Goal: Transaction & Acquisition: Download file/media

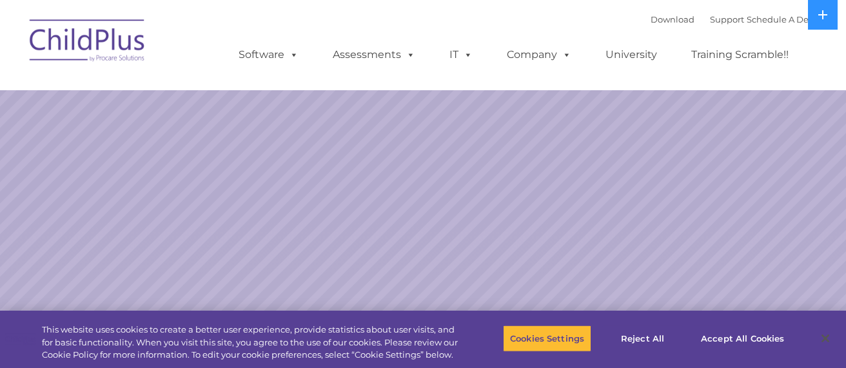
select select "MEDIUM"
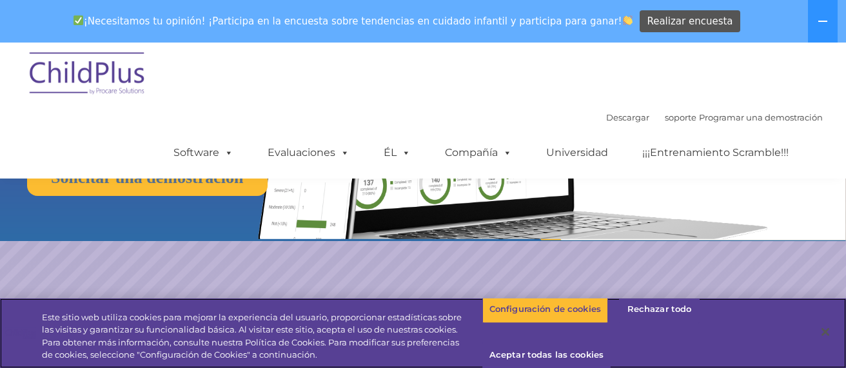
scroll to position [138, 0]
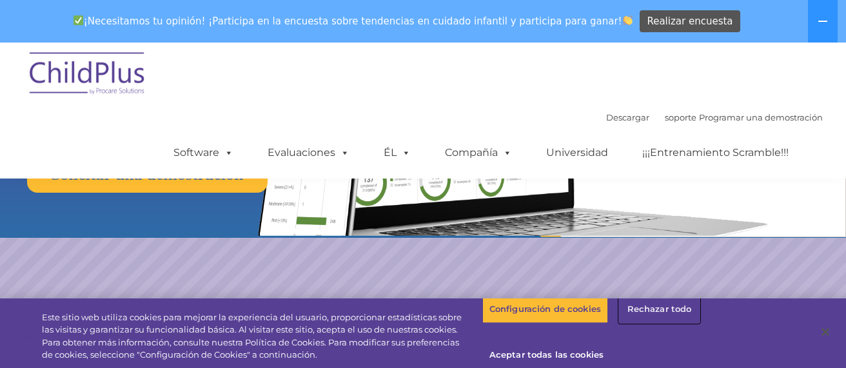
click at [660, 311] on font "Rechazar todo" at bounding box center [659, 309] width 64 height 10
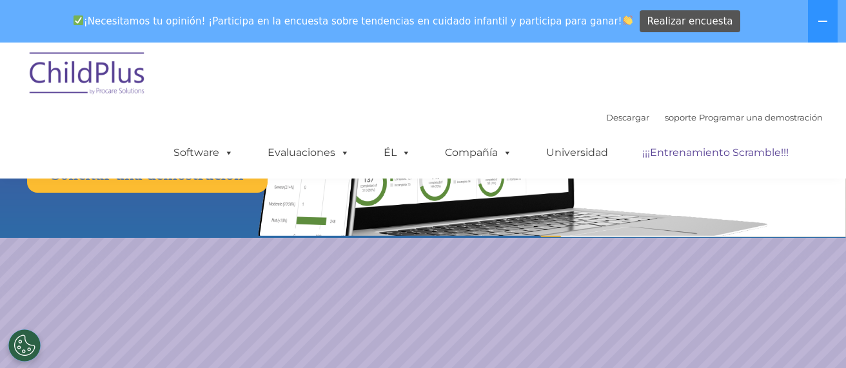
scroll to position [0, 0]
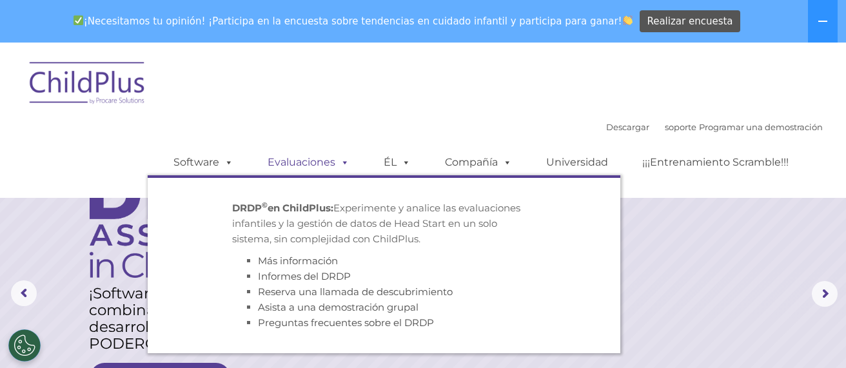
click at [342, 167] on span at bounding box center [342, 162] width 14 height 12
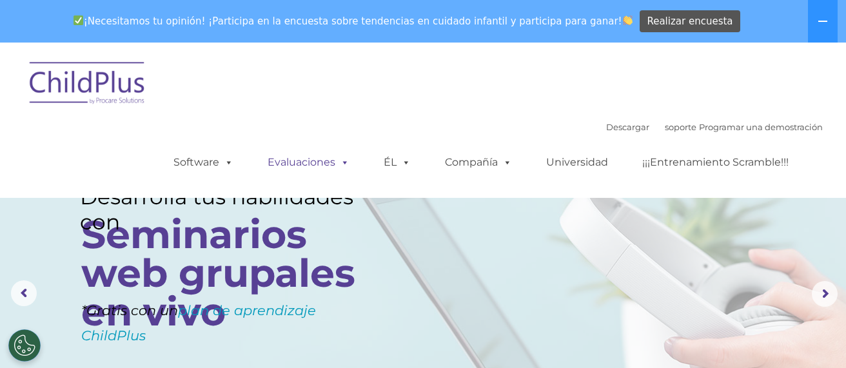
click at [342, 167] on span at bounding box center [342, 162] width 14 height 12
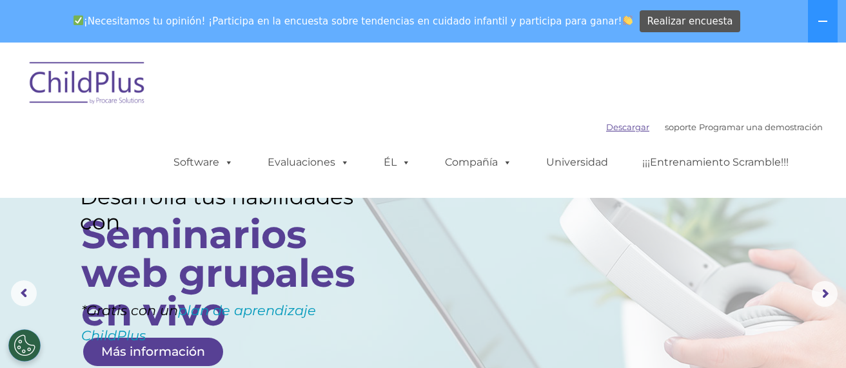
click at [606, 126] on font "Descargar" at bounding box center [627, 127] width 43 height 10
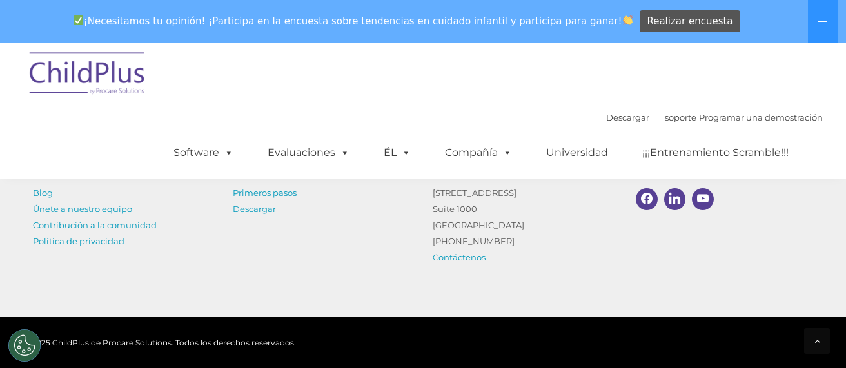
scroll to position [1608, 0]
click at [128, 73] on img at bounding box center [87, 75] width 129 height 64
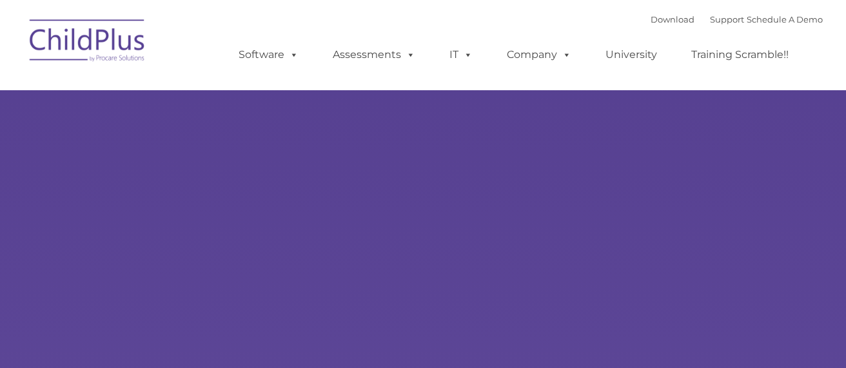
type input ""
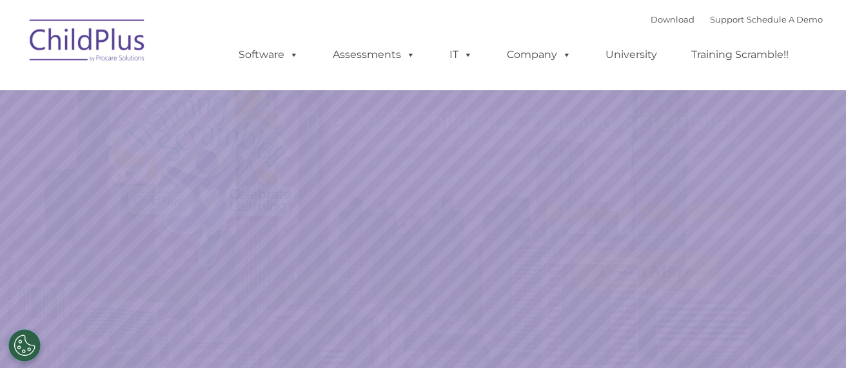
select select "MEDIUM"
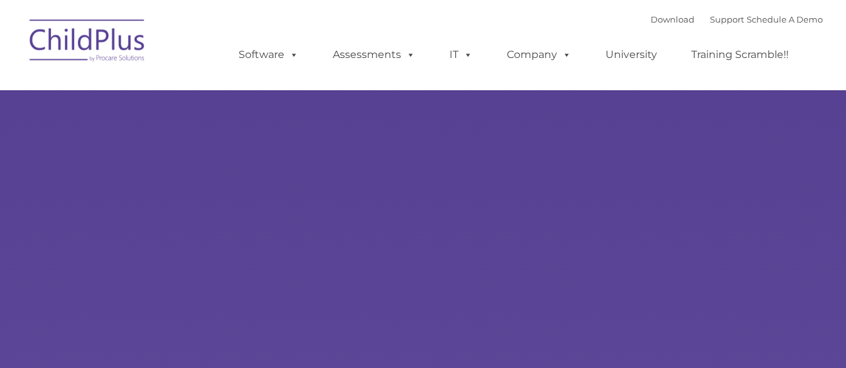
type input ""
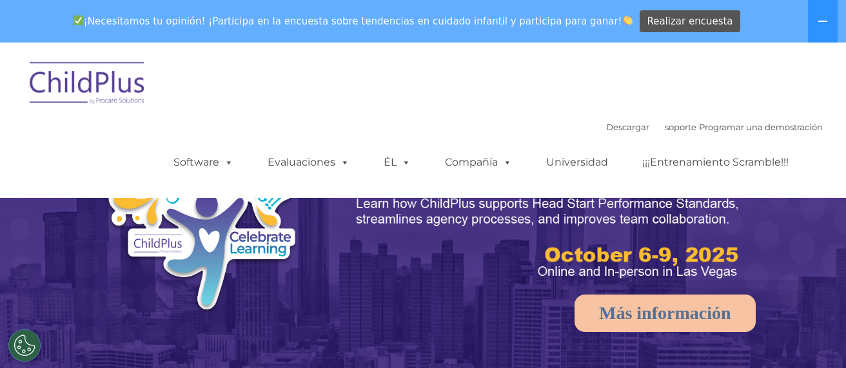
select select "MEDIUM"
drag, startPoint x: 691, startPoint y: 99, endPoint x: 706, endPoint y: 41, distance: 60.5
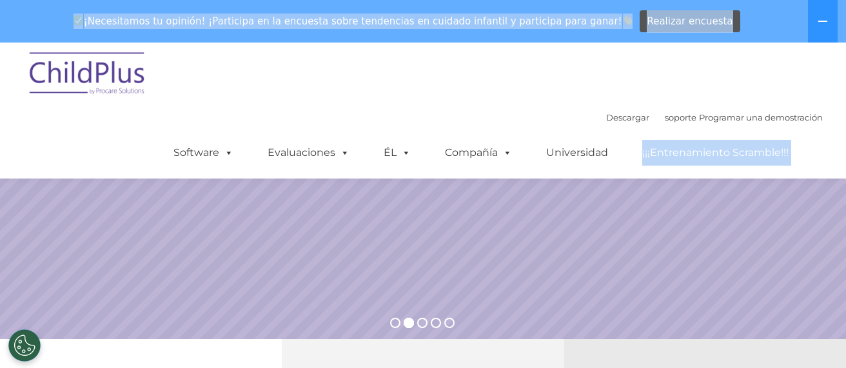
scroll to position [202, 0]
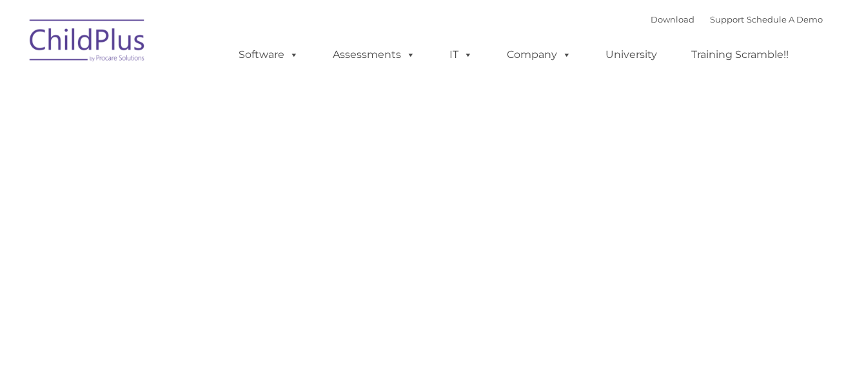
type input ""
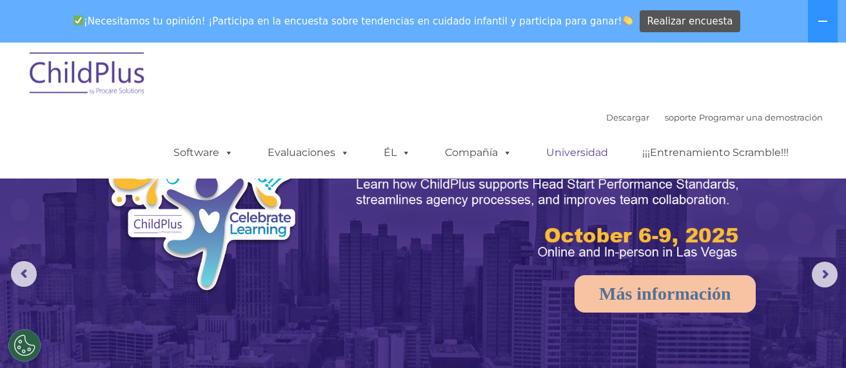
click at [578, 152] on font "Universidad" at bounding box center [577, 152] width 62 height 12
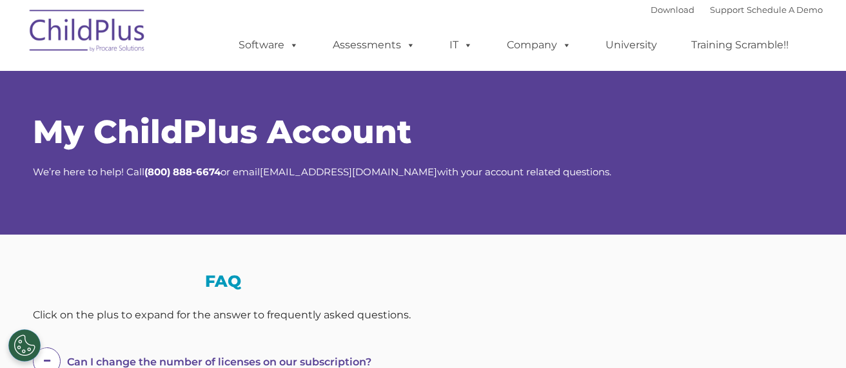
select select "MEDIUM"
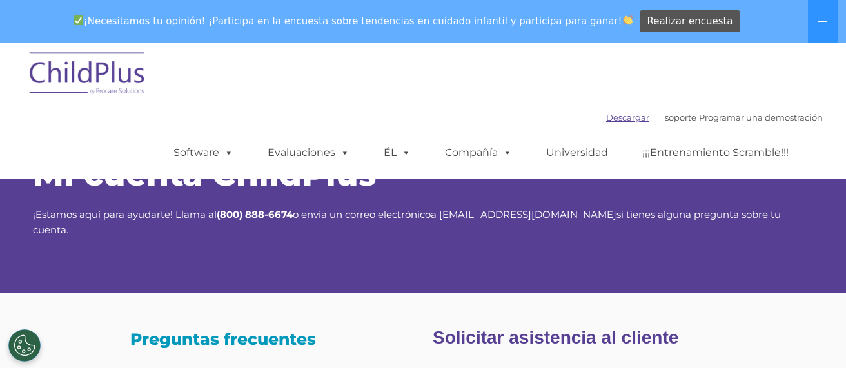
click at [606, 115] on font "Descargar" at bounding box center [627, 117] width 43 height 10
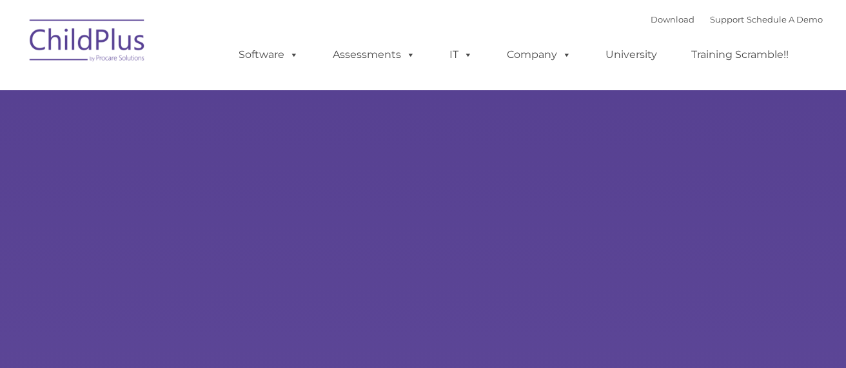
type input ""
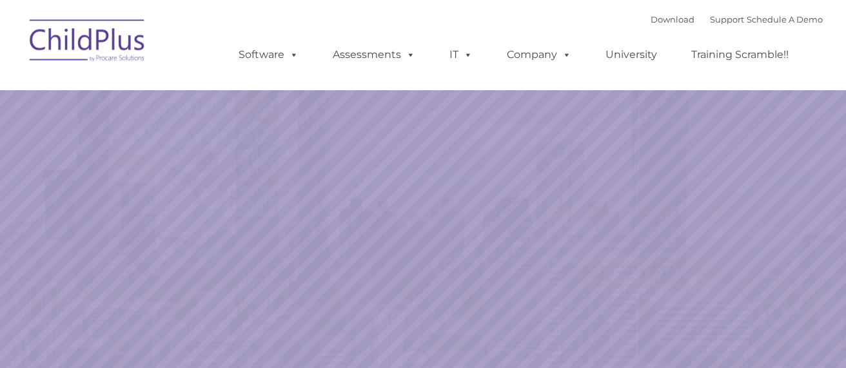
select select "MEDIUM"
